Goal: Task Accomplishment & Management: Manage account settings

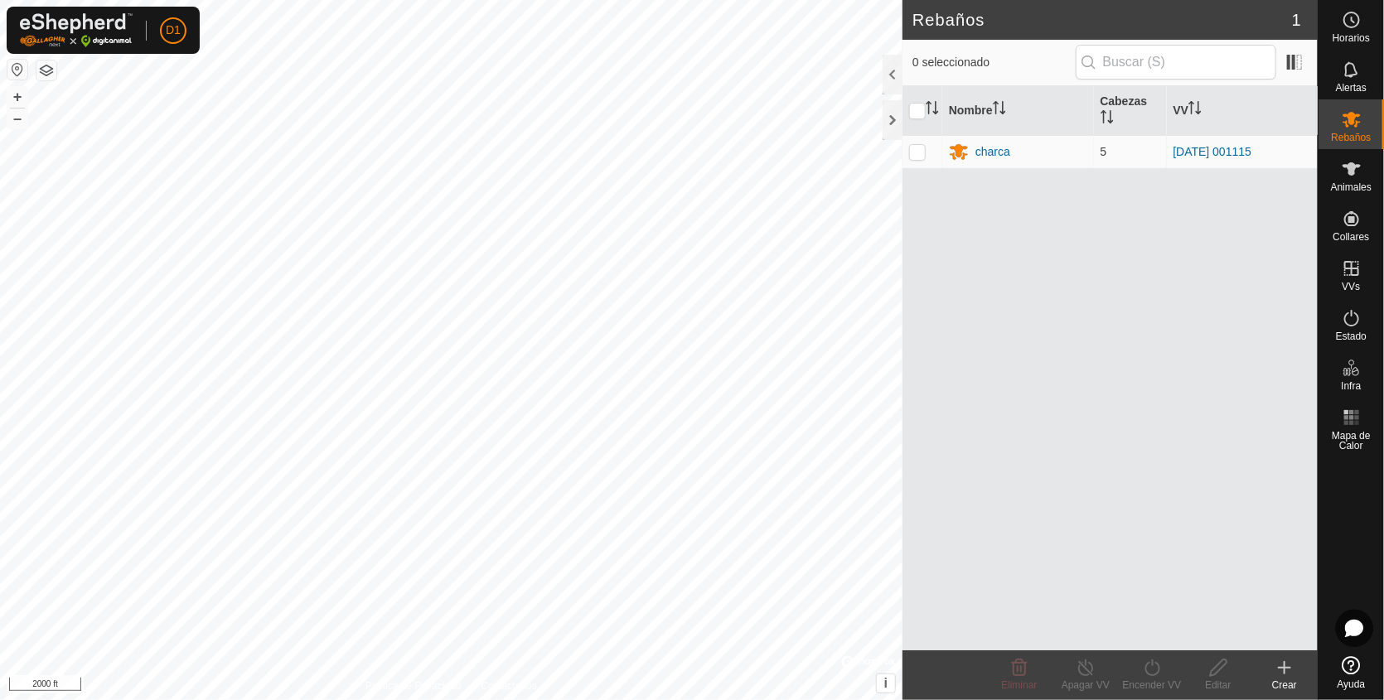
click at [598, 0] on html "D1 Horarios Alertas Rebaños Animales Collares VVs Estado Infra Mapa de Calor Ay…" at bounding box center [692, 350] width 1384 height 700
click at [14, 94] on button "+" at bounding box center [17, 97] width 20 height 20
click at [12, 89] on button "+" at bounding box center [17, 97] width 20 height 20
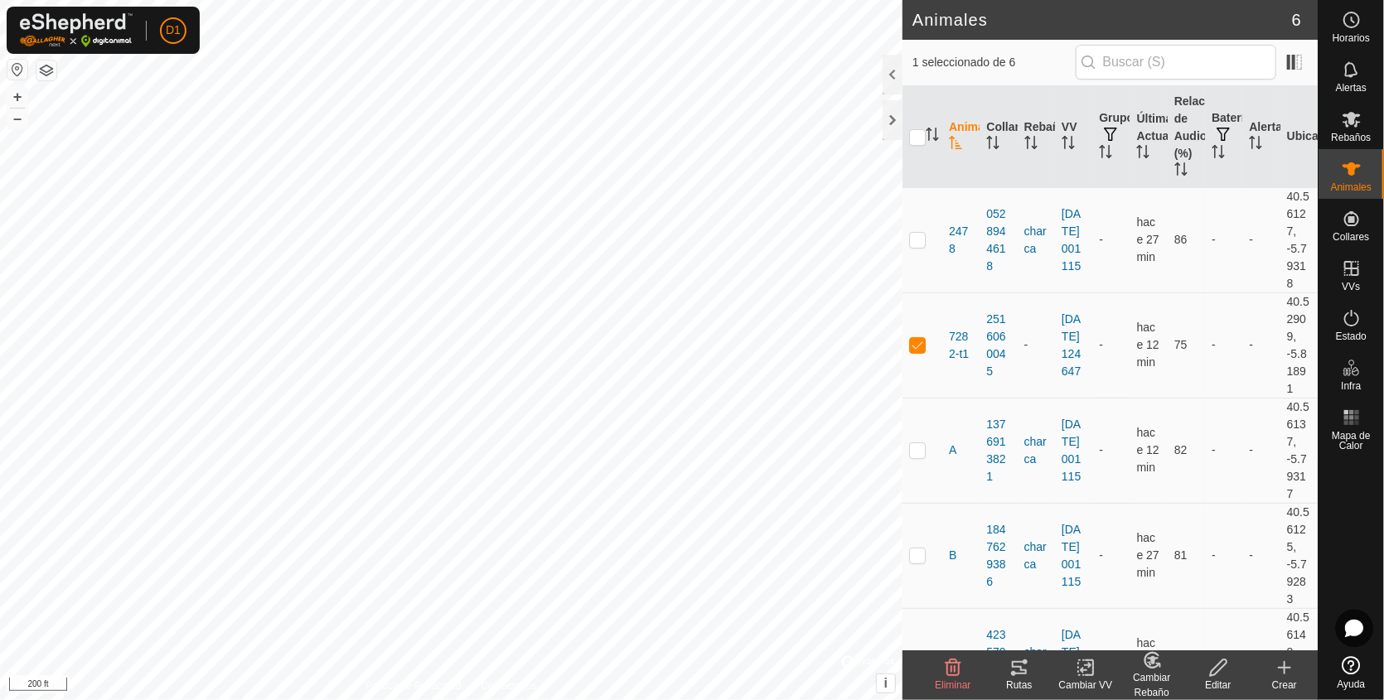
click at [1010, 668] on icon at bounding box center [1019, 668] width 20 height 20
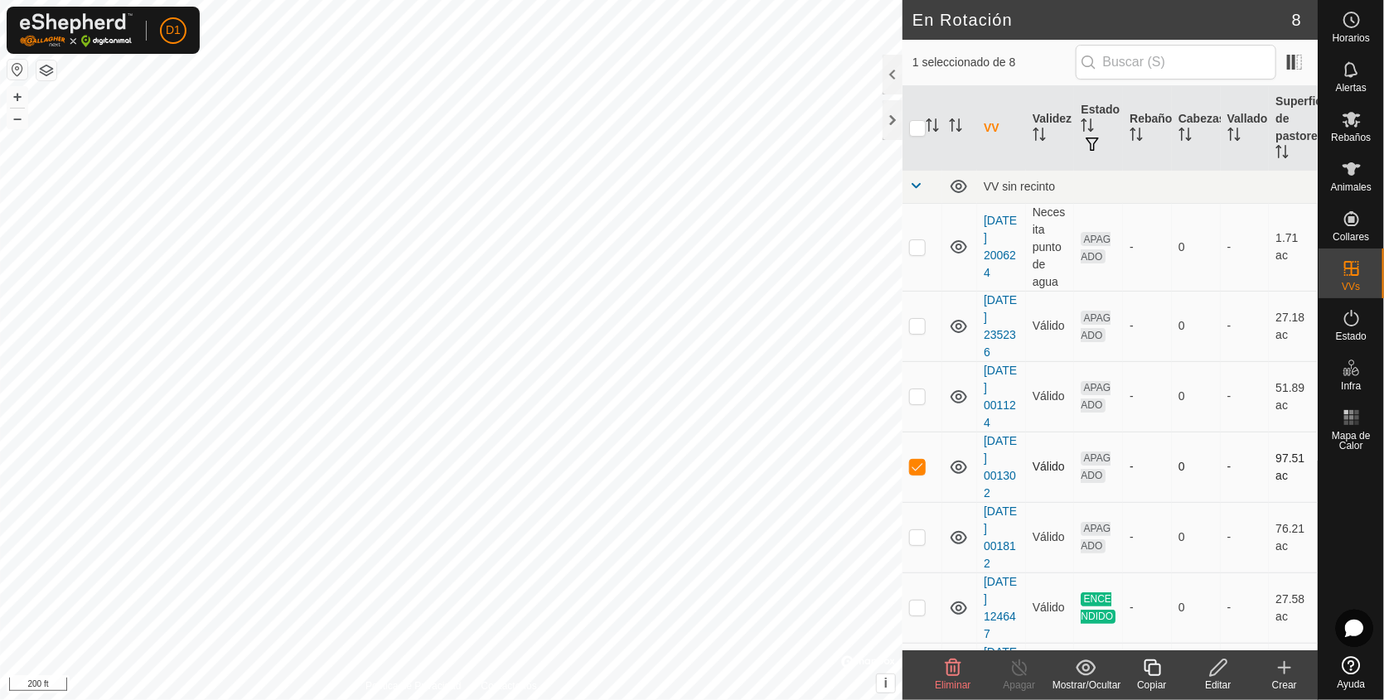
click at [912, 470] on p-checkbox at bounding box center [917, 466] width 17 height 13
checkbox input "false"
click at [438, 699] on html "D1 Horarios Alertas Rebaños Animales Collares VVs Estado Infra Mapa de Calor Ay…" at bounding box center [692, 350] width 1384 height 700
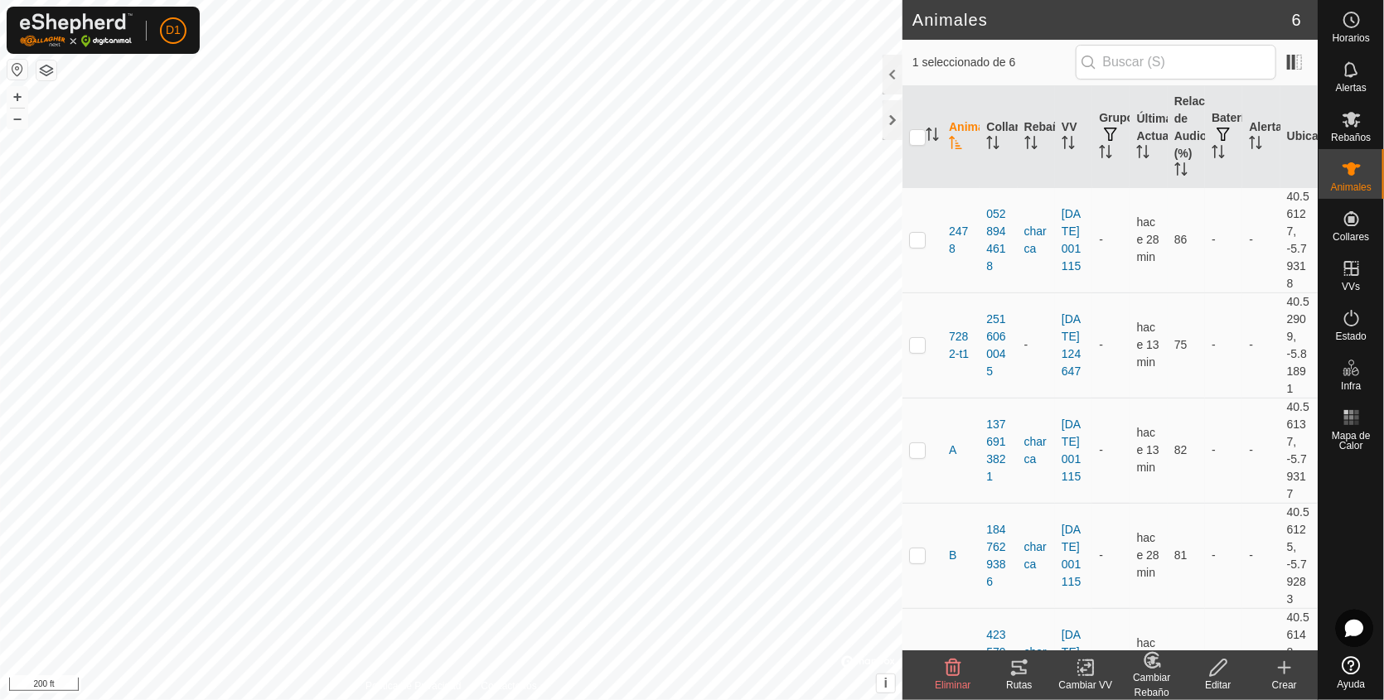
click at [1018, 669] on icon at bounding box center [1019, 668] width 20 height 20
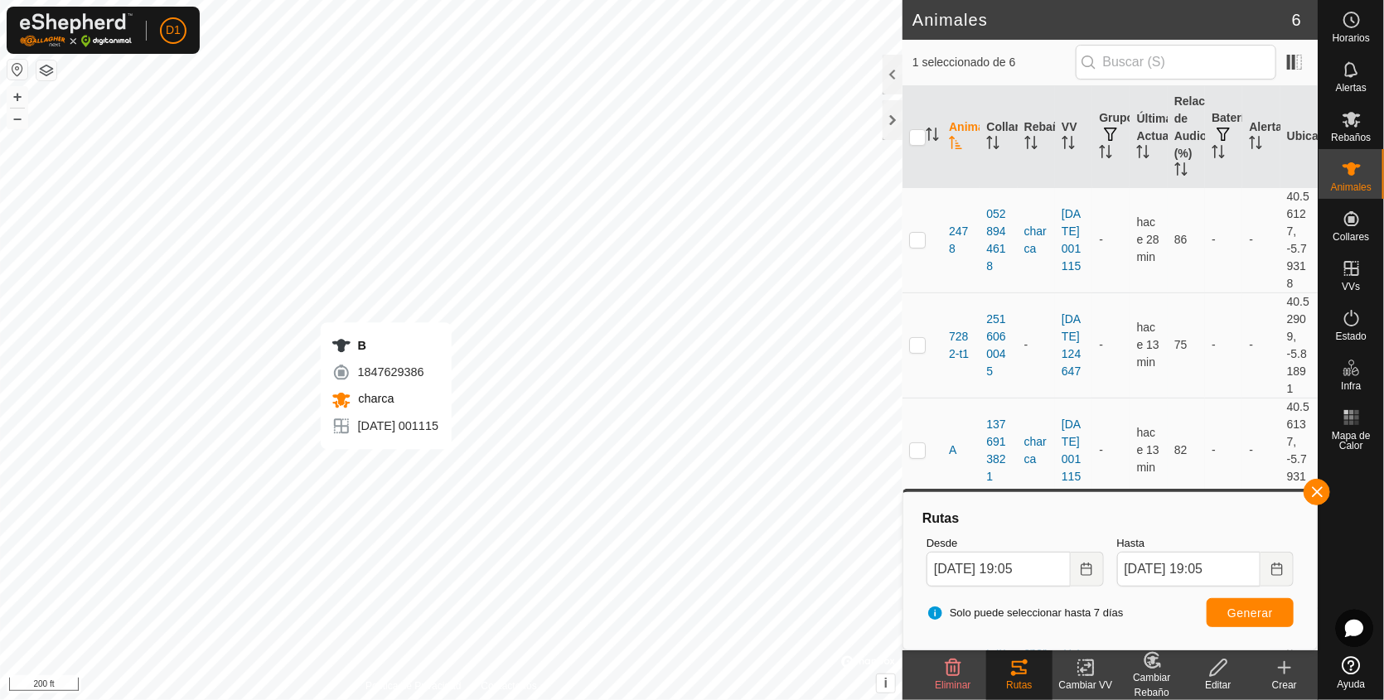
checkbox input "true"
checkbox input "false"
click at [1249, 607] on span "Generar" at bounding box center [1250, 613] width 46 height 13
checkbox input "true"
checkbox input "false"
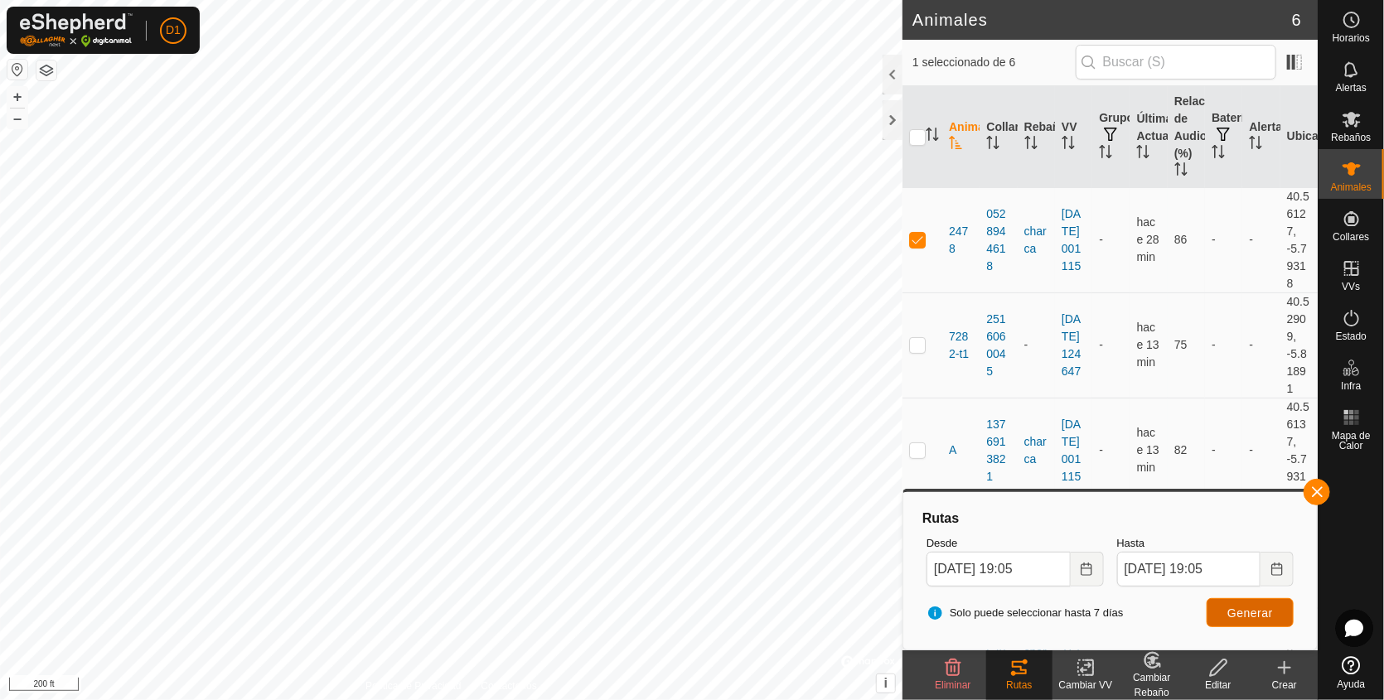
click at [1247, 607] on span "Generar" at bounding box center [1250, 613] width 46 height 13
checkbox input "false"
click at [1270, 604] on button "Generar" at bounding box center [1249, 612] width 87 height 29
checkbox input "false"
click at [1257, 607] on span "Generar" at bounding box center [1250, 613] width 46 height 13
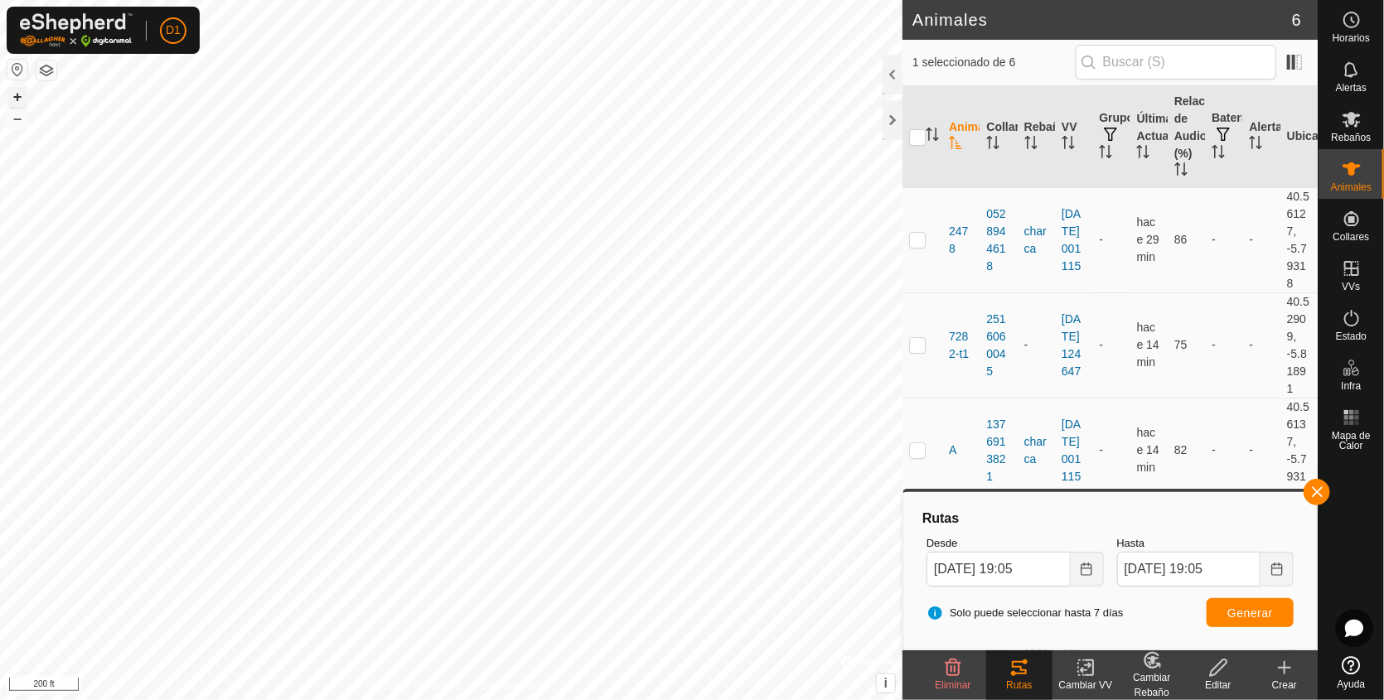
click at [15, 99] on button "+" at bounding box center [17, 97] width 20 height 20
click at [1319, 491] on button "button" at bounding box center [1316, 492] width 27 height 27
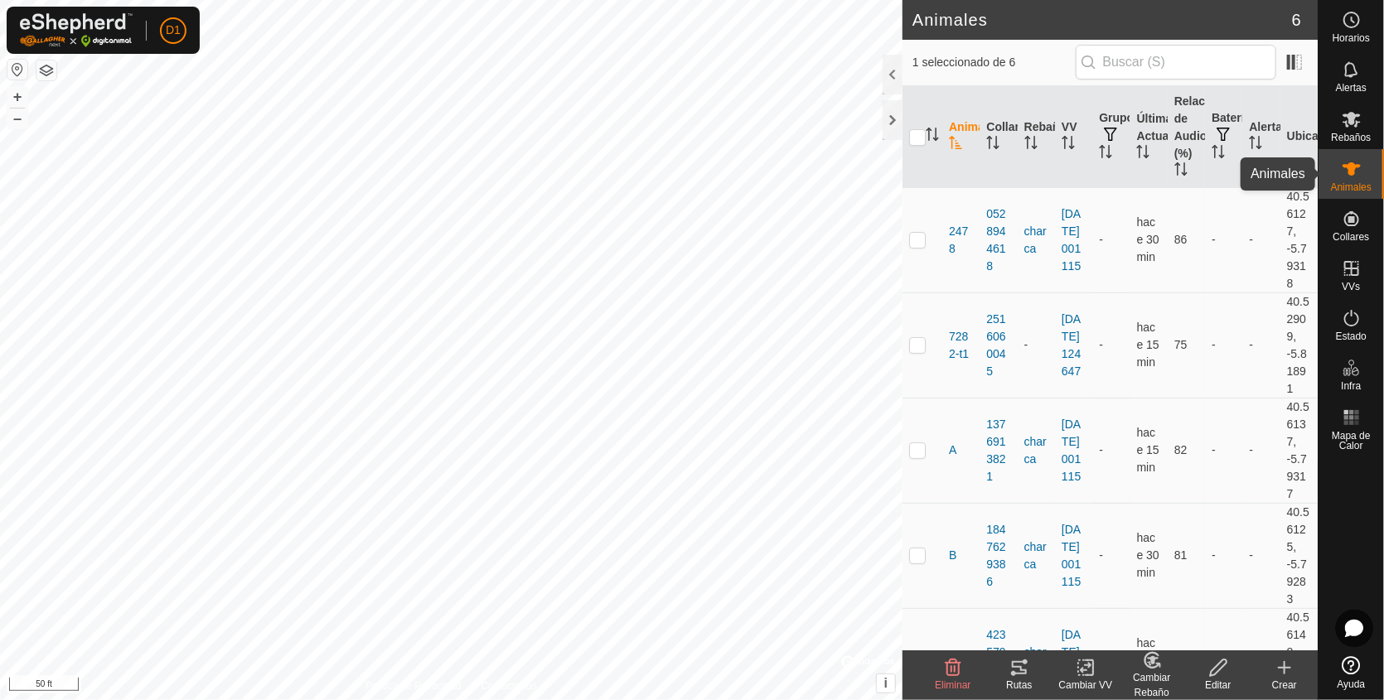
click at [1353, 165] on icon at bounding box center [1351, 168] width 18 height 13
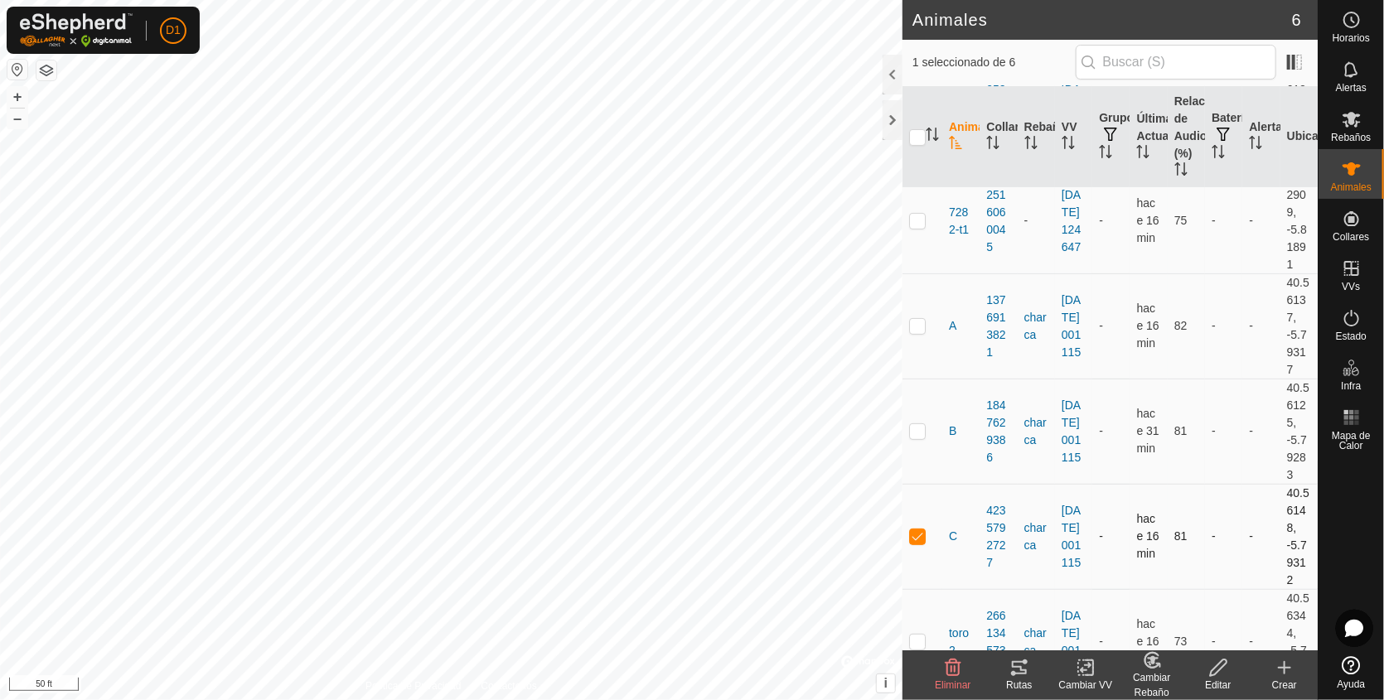
click at [915, 533] on p-checkbox at bounding box center [917, 535] width 17 height 13
checkbox input "false"
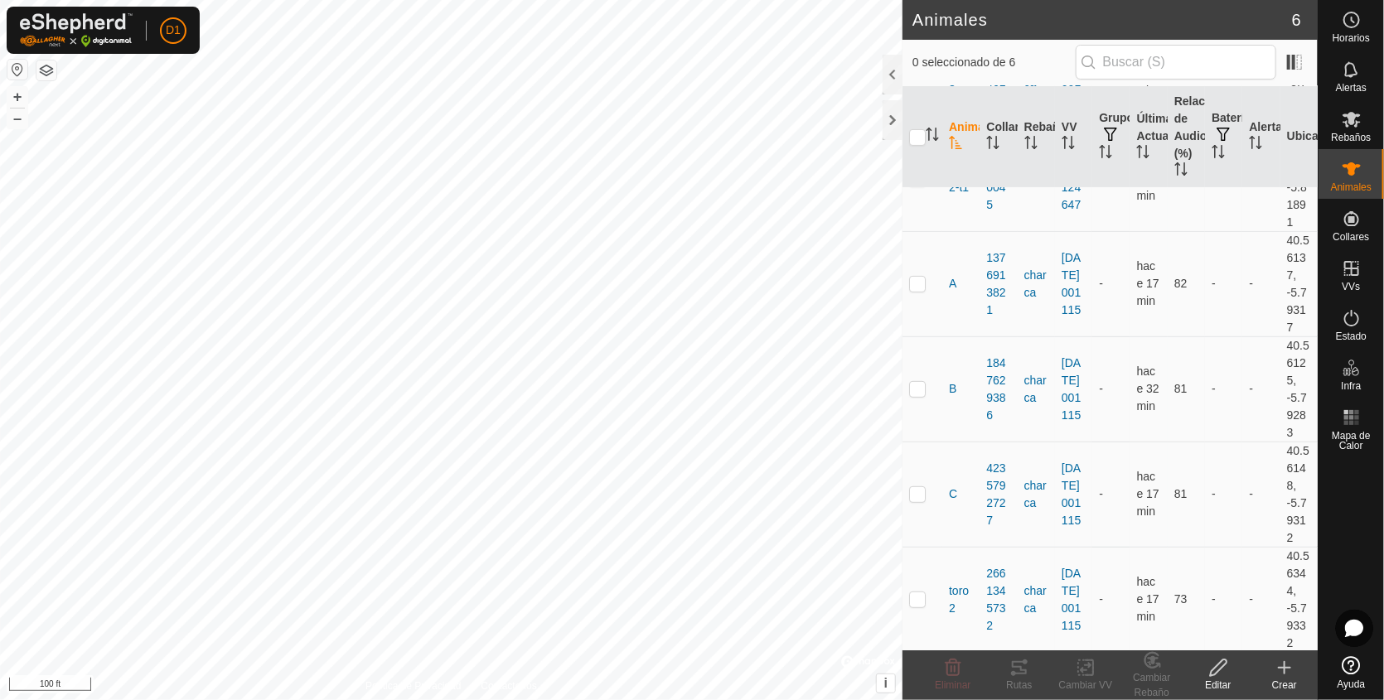
click at [44, 70] on button "button" at bounding box center [46, 70] width 20 height 20
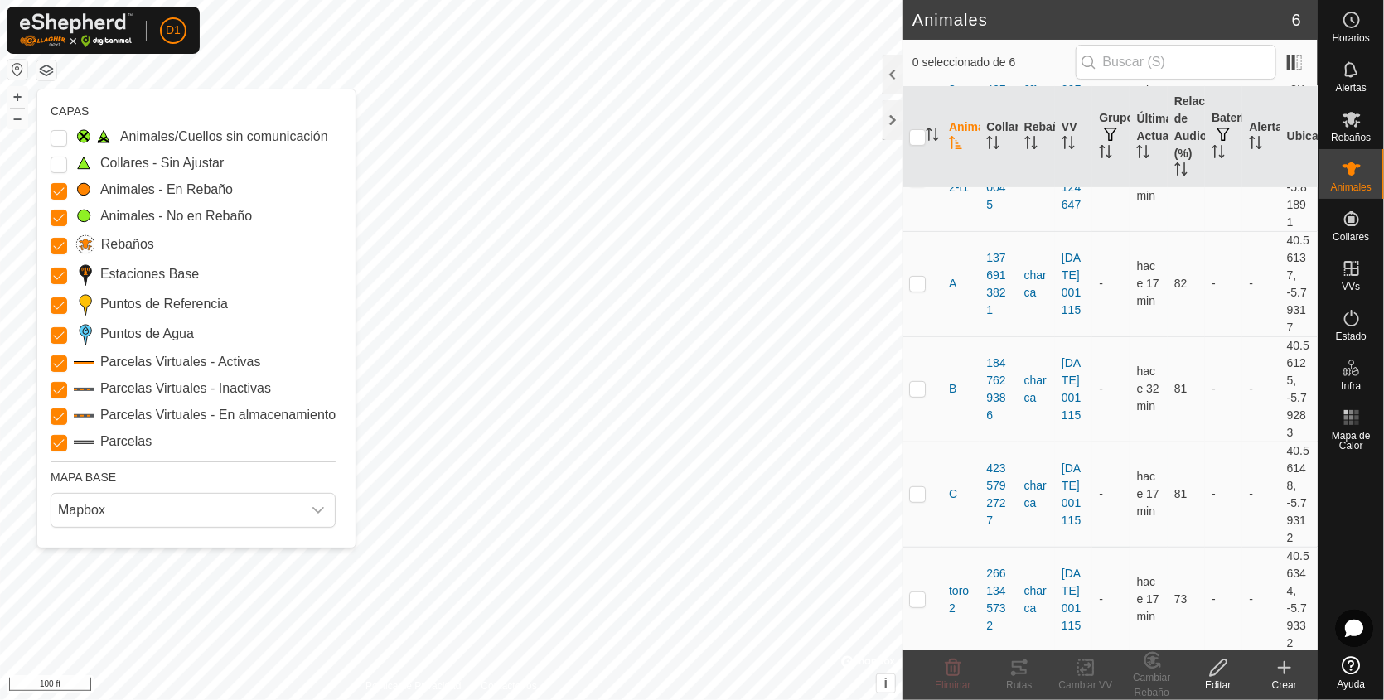
click at [44, 70] on button "button" at bounding box center [46, 70] width 20 height 20
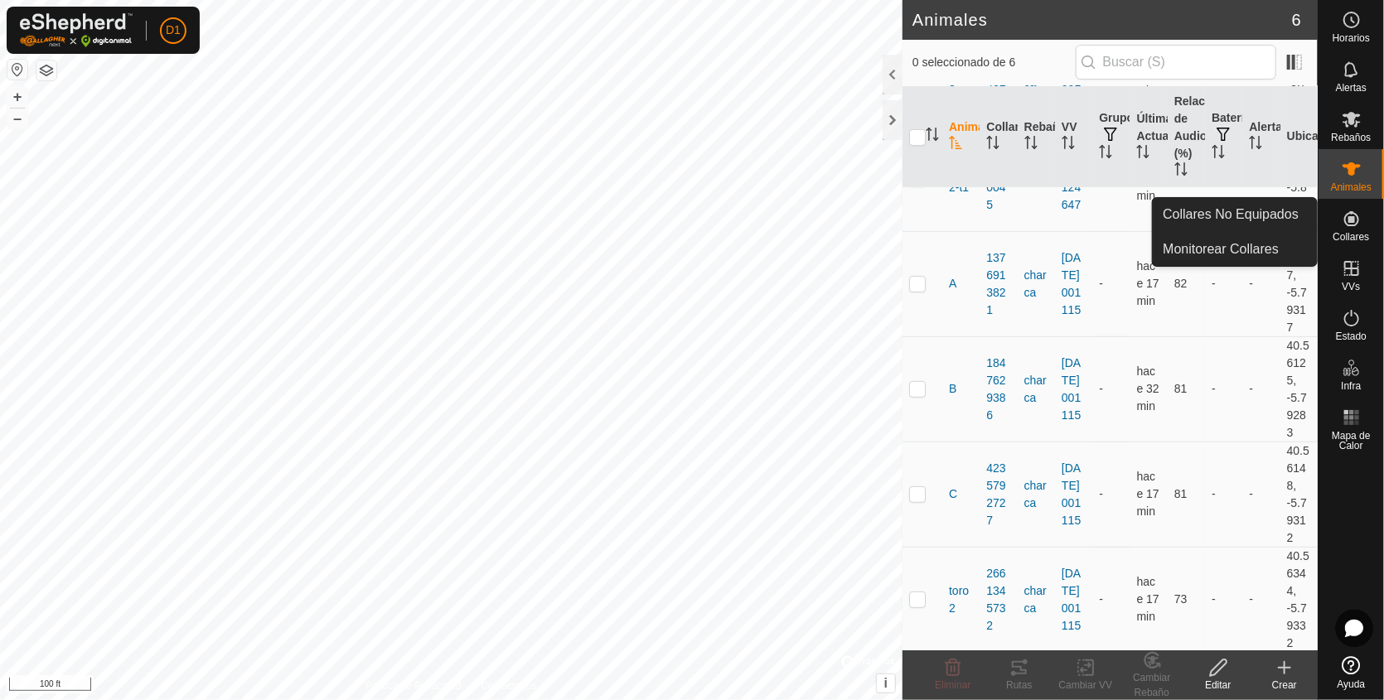
click at [1342, 226] on icon at bounding box center [1351, 219] width 20 height 20
click at [1356, 215] on icon at bounding box center [1351, 218] width 15 height 15
click at [1264, 208] on link "Collares No Equipados" at bounding box center [1235, 214] width 164 height 33
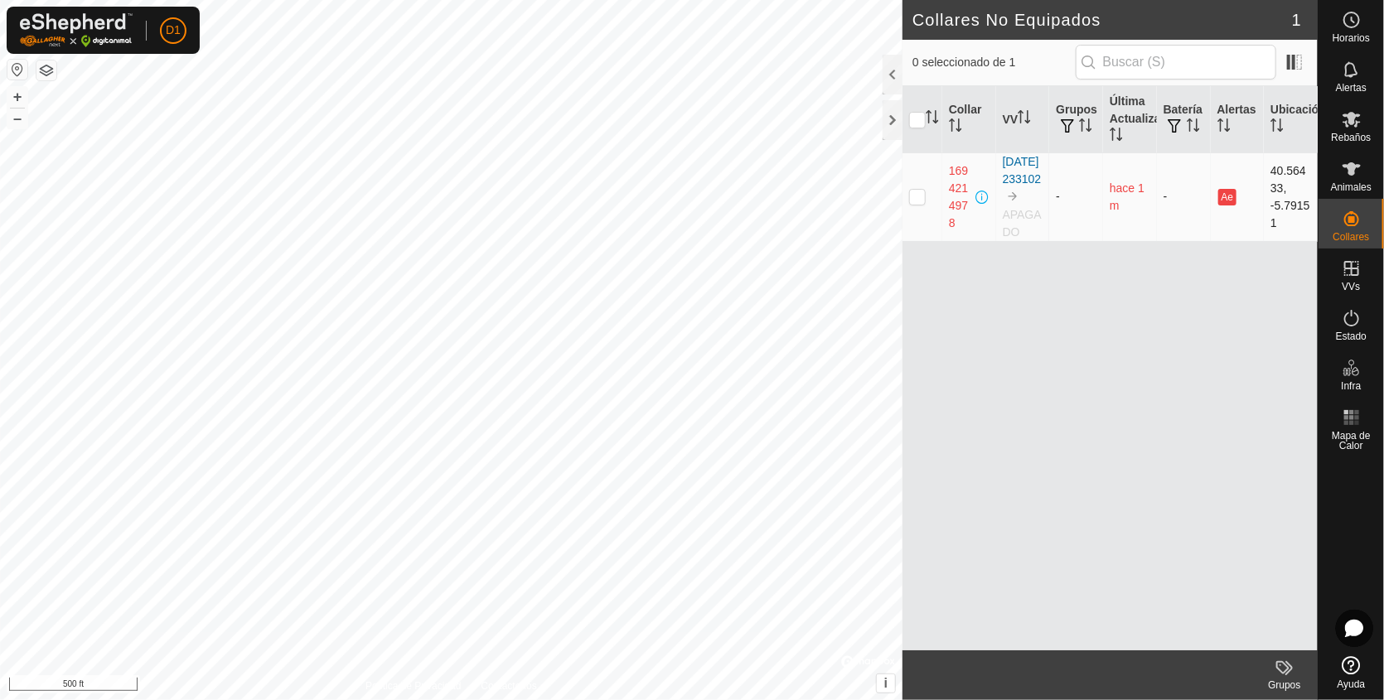
click at [919, 201] on p-checkbox at bounding box center [917, 196] width 17 height 13
checkbox input "true"
click at [919, 201] on p-checkbox at bounding box center [917, 196] width 17 height 13
checkbox input "false"
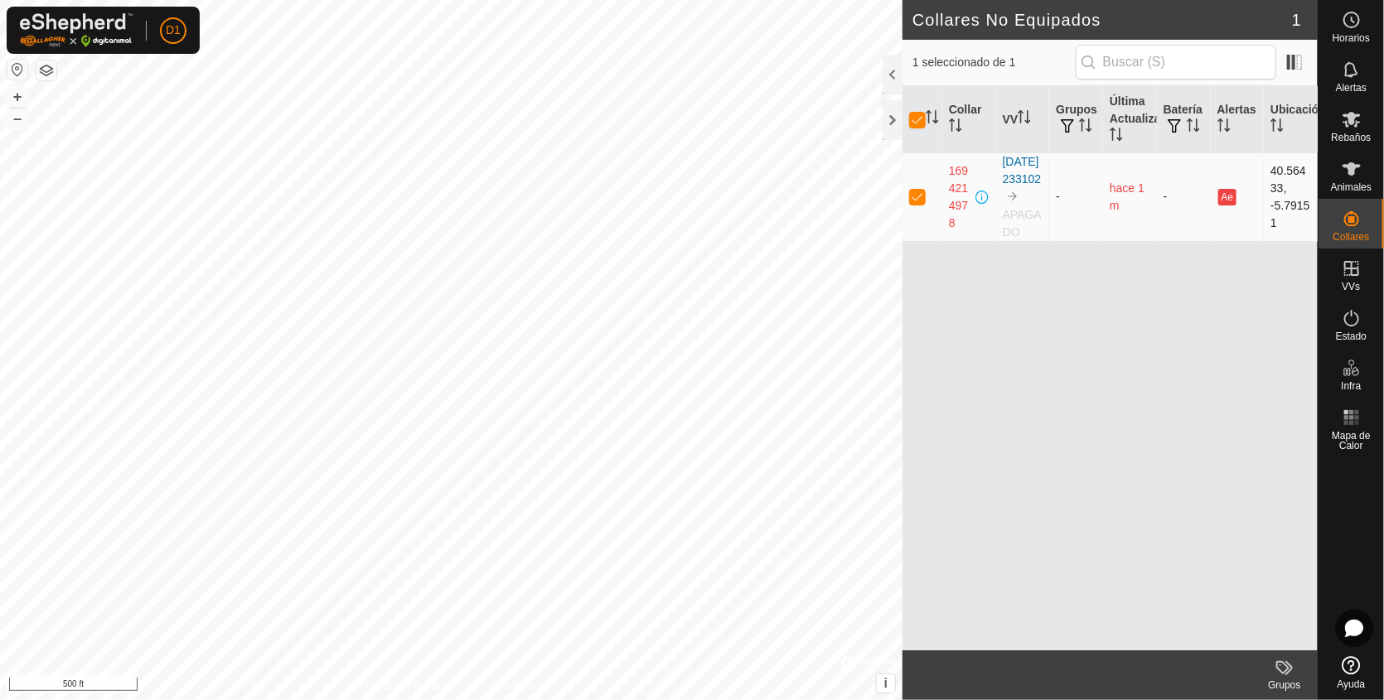
checkbox input "false"
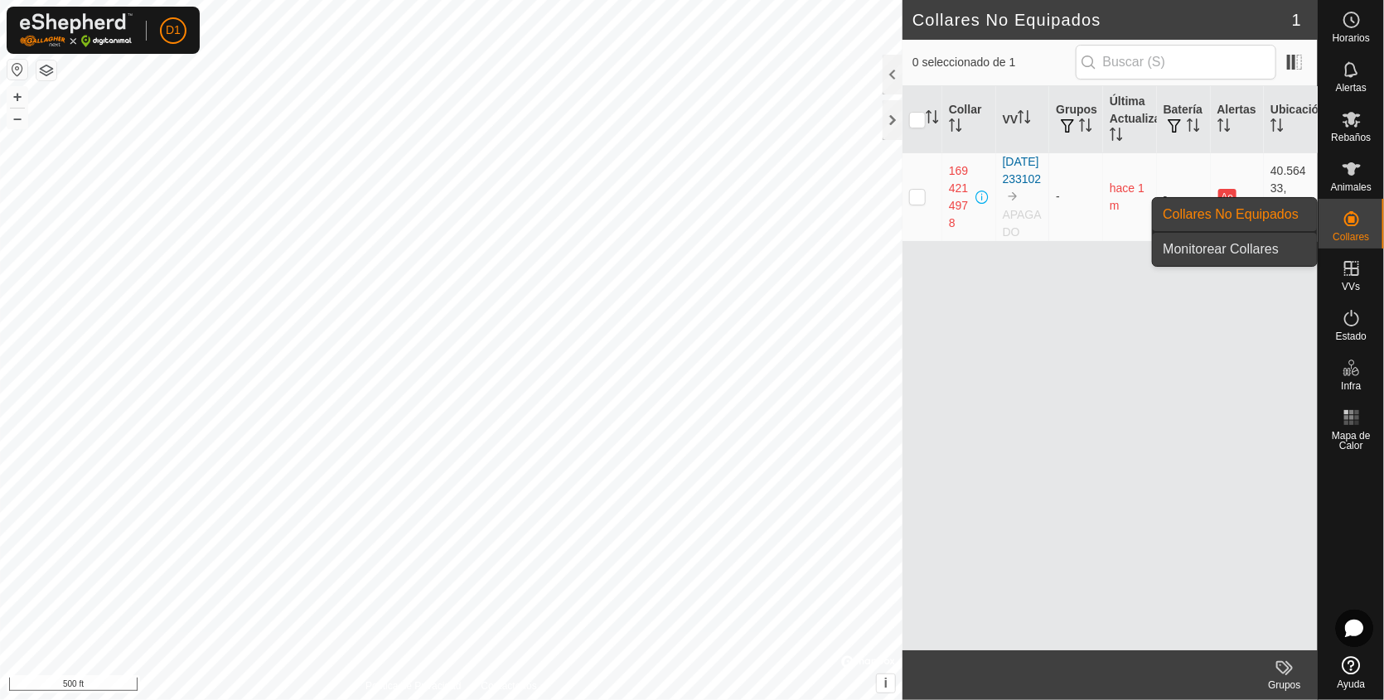
click at [1256, 252] on link "Monitorear Collares" at bounding box center [1235, 249] width 164 height 33
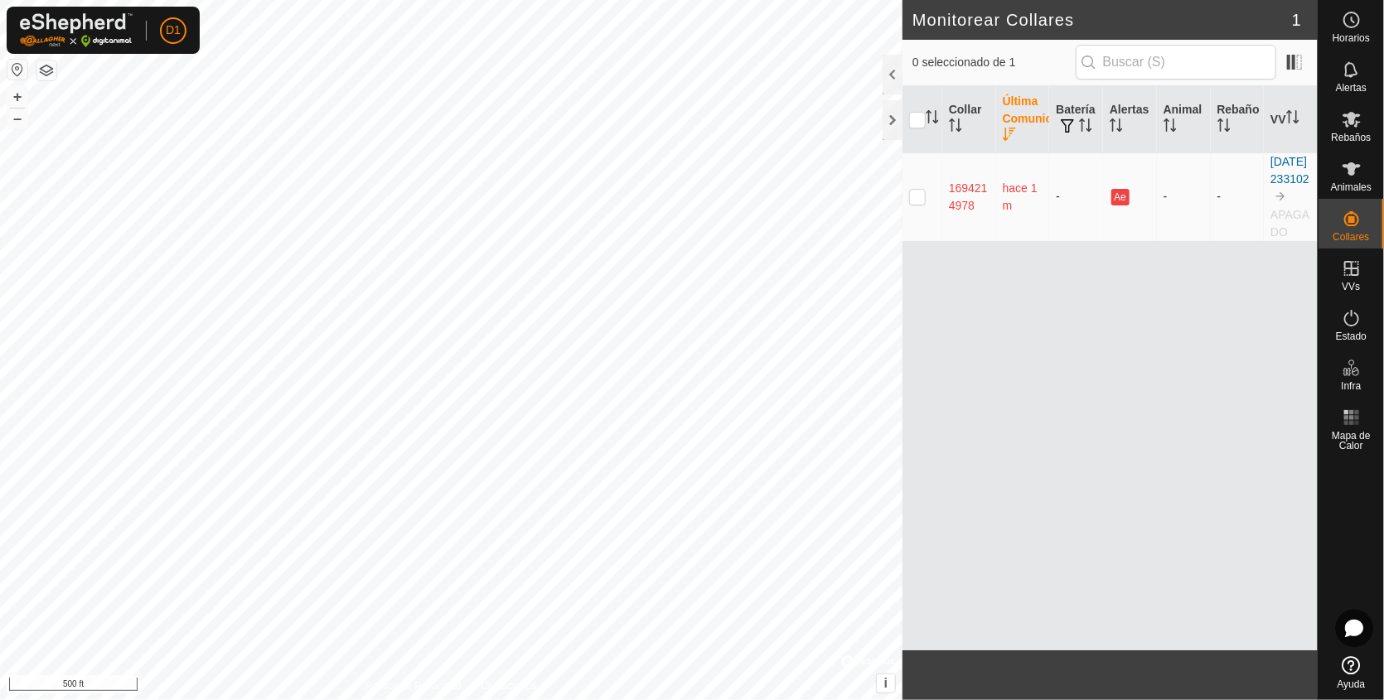
click at [916, 203] on p-checkbox at bounding box center [917, 196] width 17 height 13
checkbox input "true"
click at [1344, 331] on span "Estado" at bounding box center [1351, 336] width 31 height 10
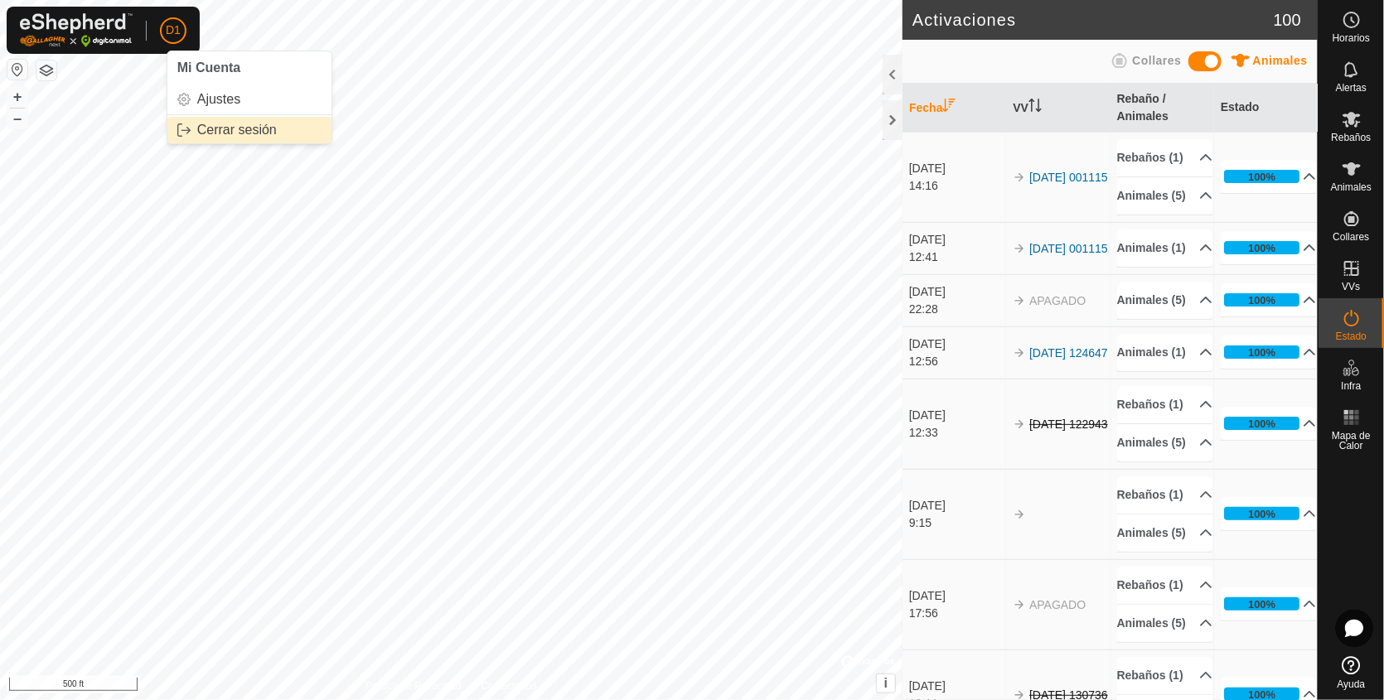
click at [202, 127] on link "Cerrar sesión" at bounding box center [249, 130] width 164 height 27
